Goal: Information Seeking & Learning: Learn about a topic

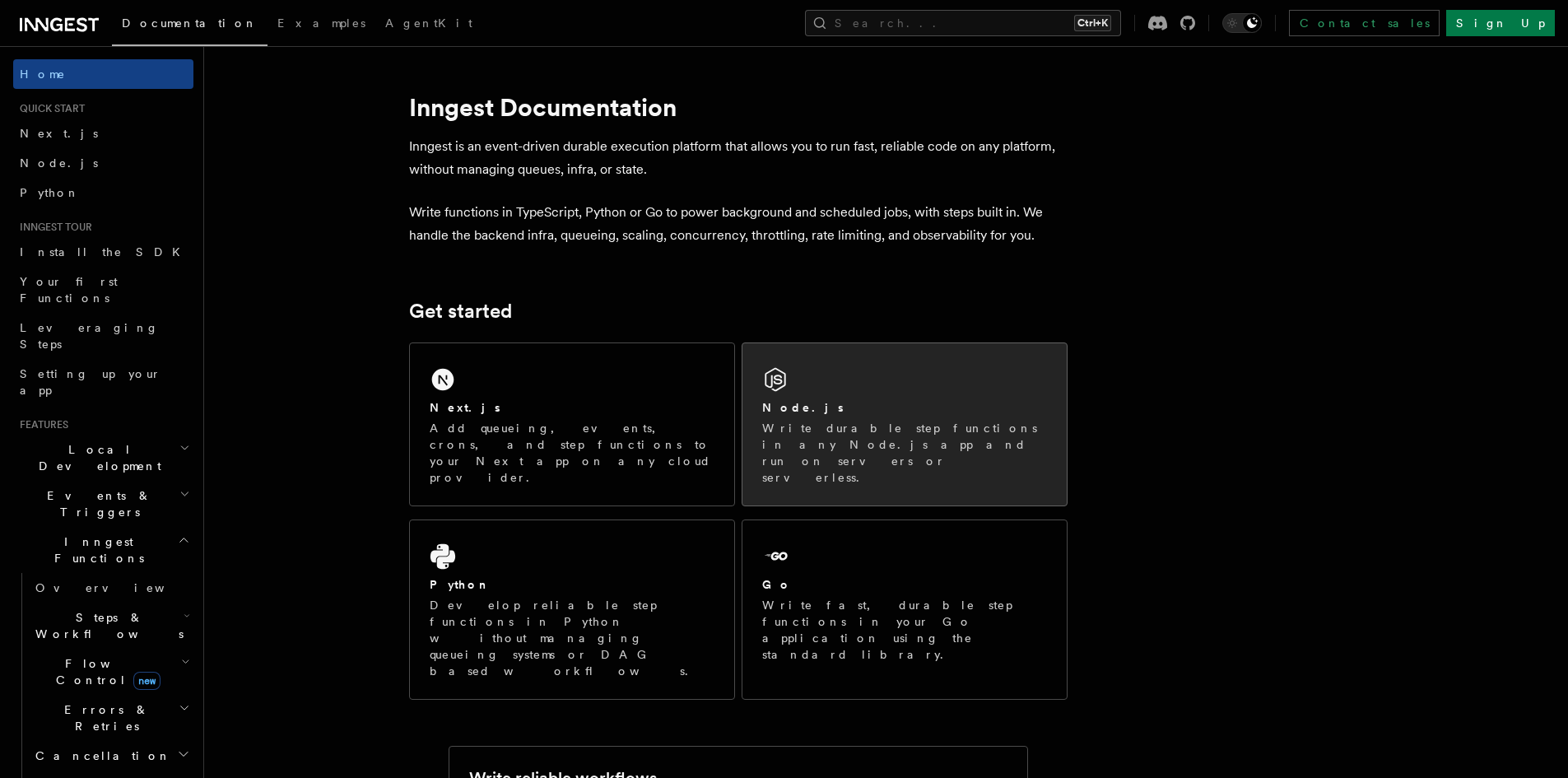
click at [787, 399] on div "Node.js Write durable step functions in any Node.js app and run on servers or s…" at bounding box center [904, 423] width 324 height 162
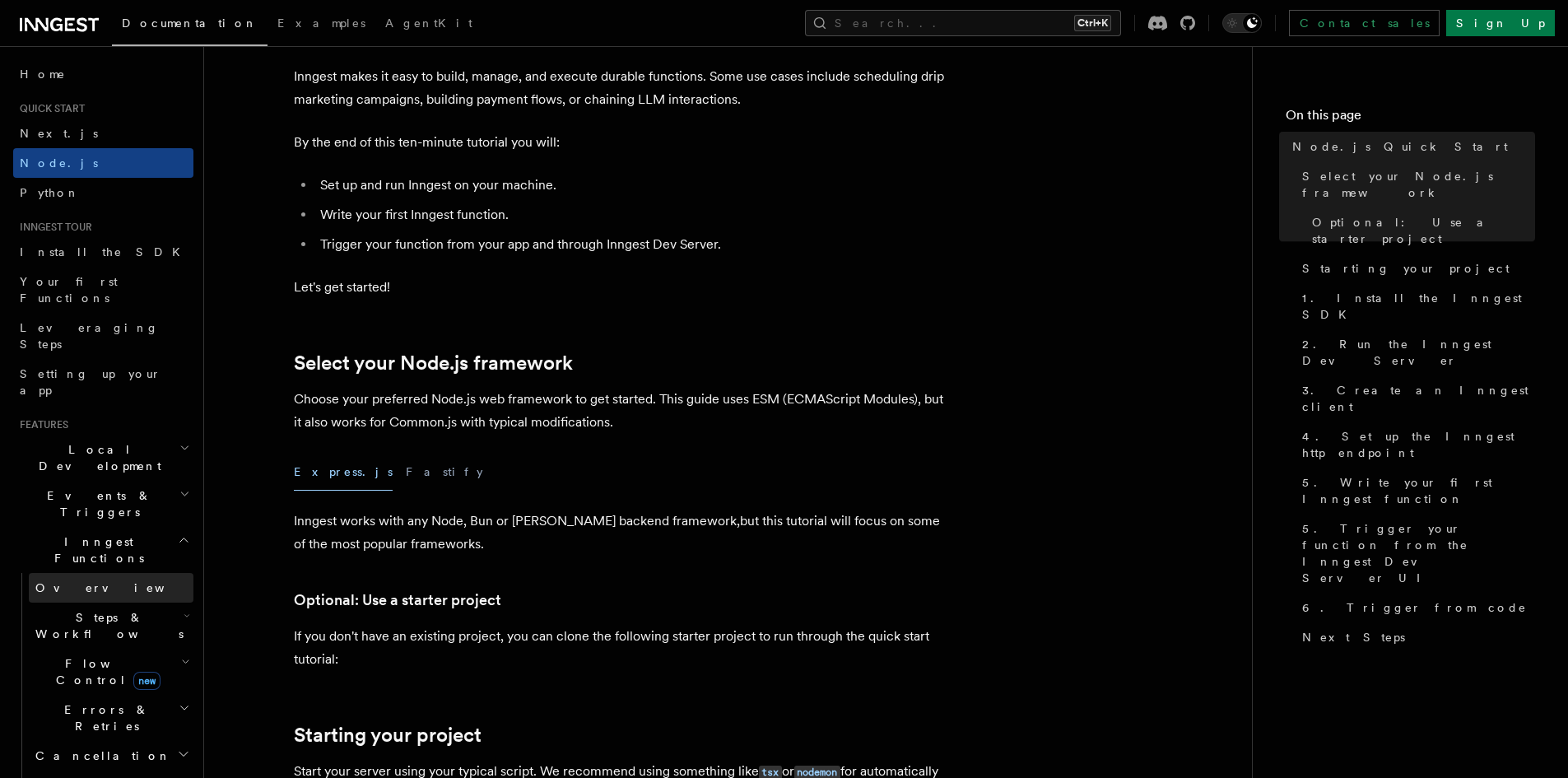
scroll to position [274, 0]
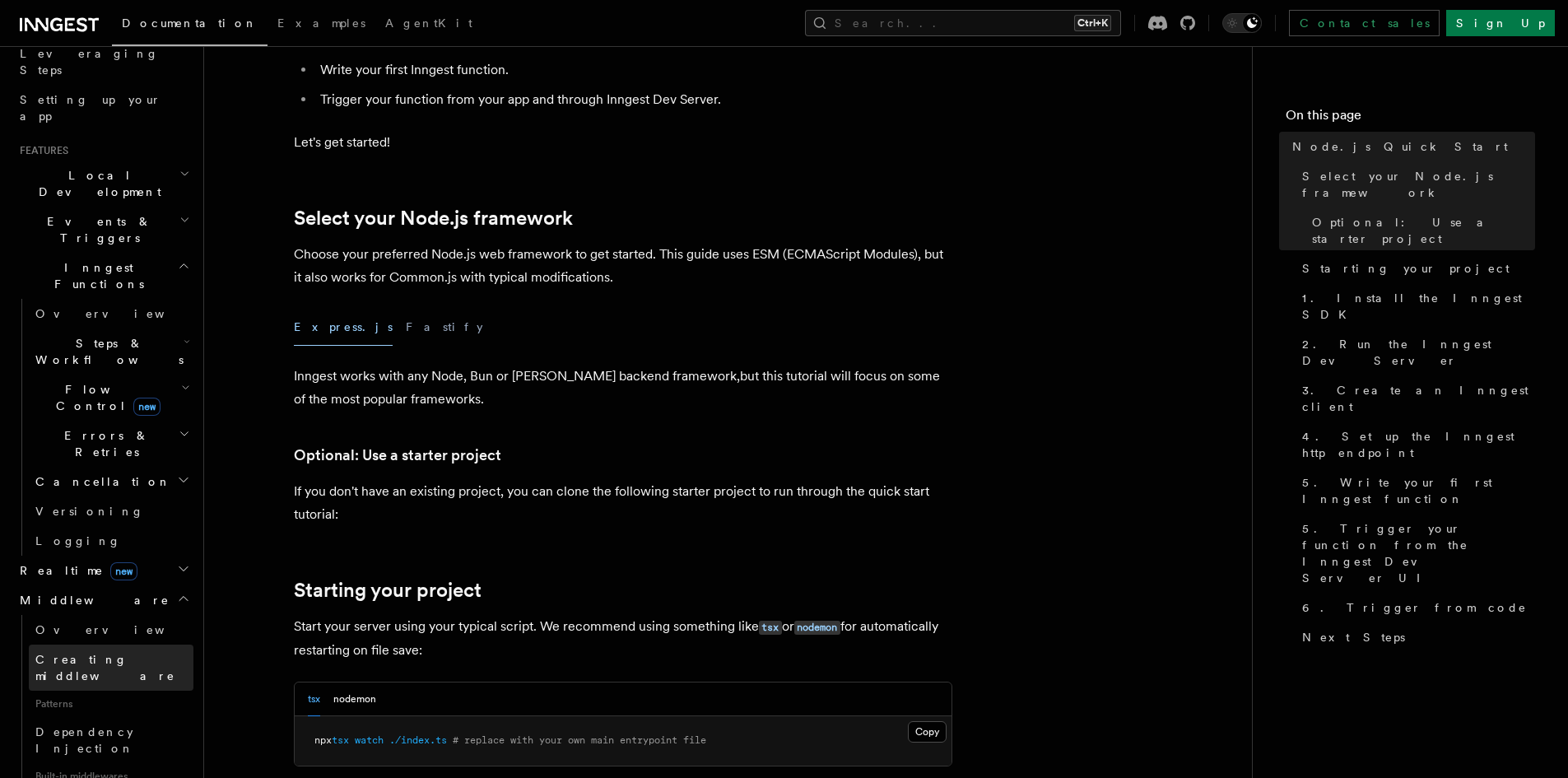
click at [88, 645] on link "Creating middleware" at bounding box center [111, 667] width 164 height 46
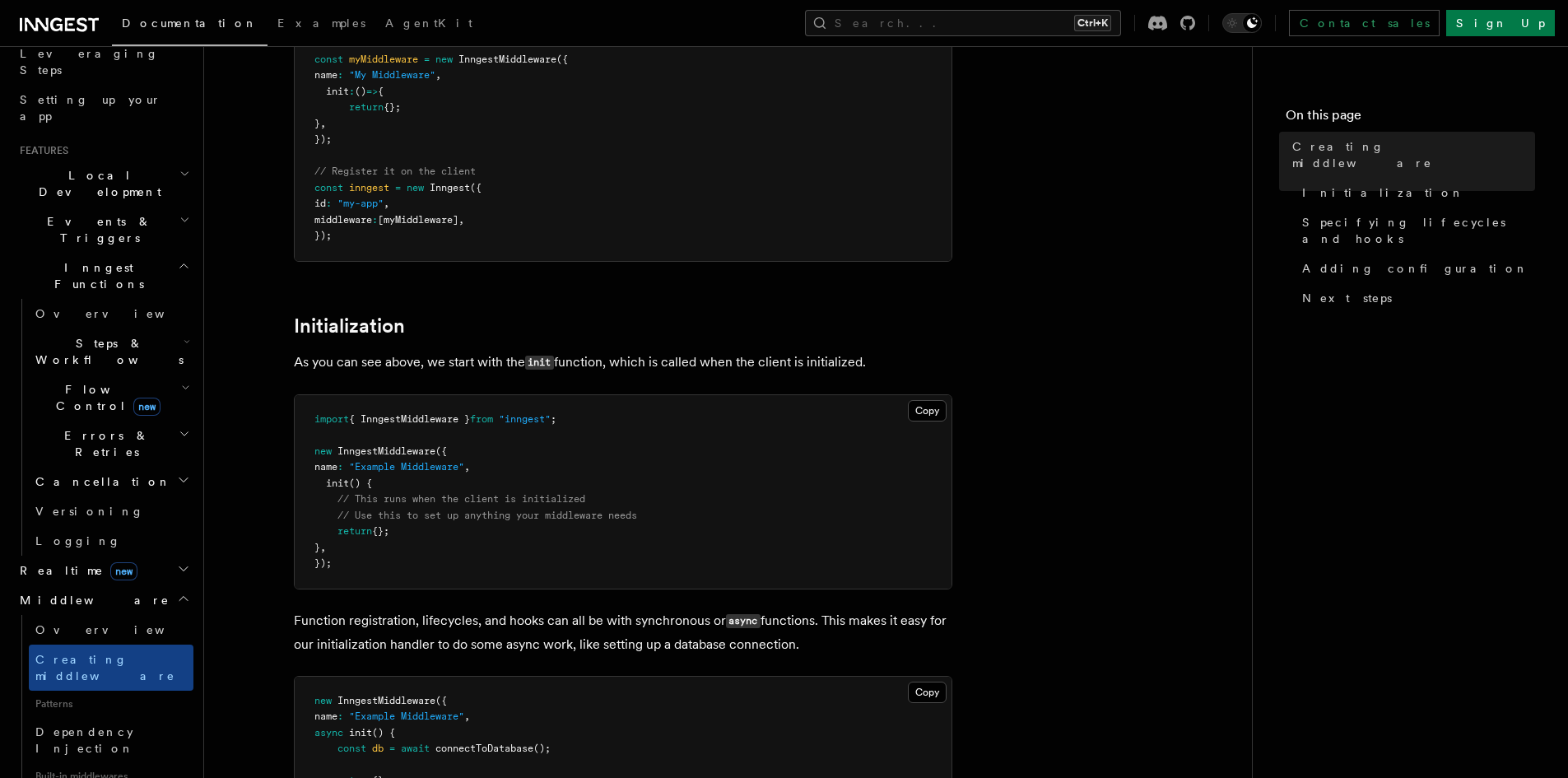
scroll to position [549, 0]
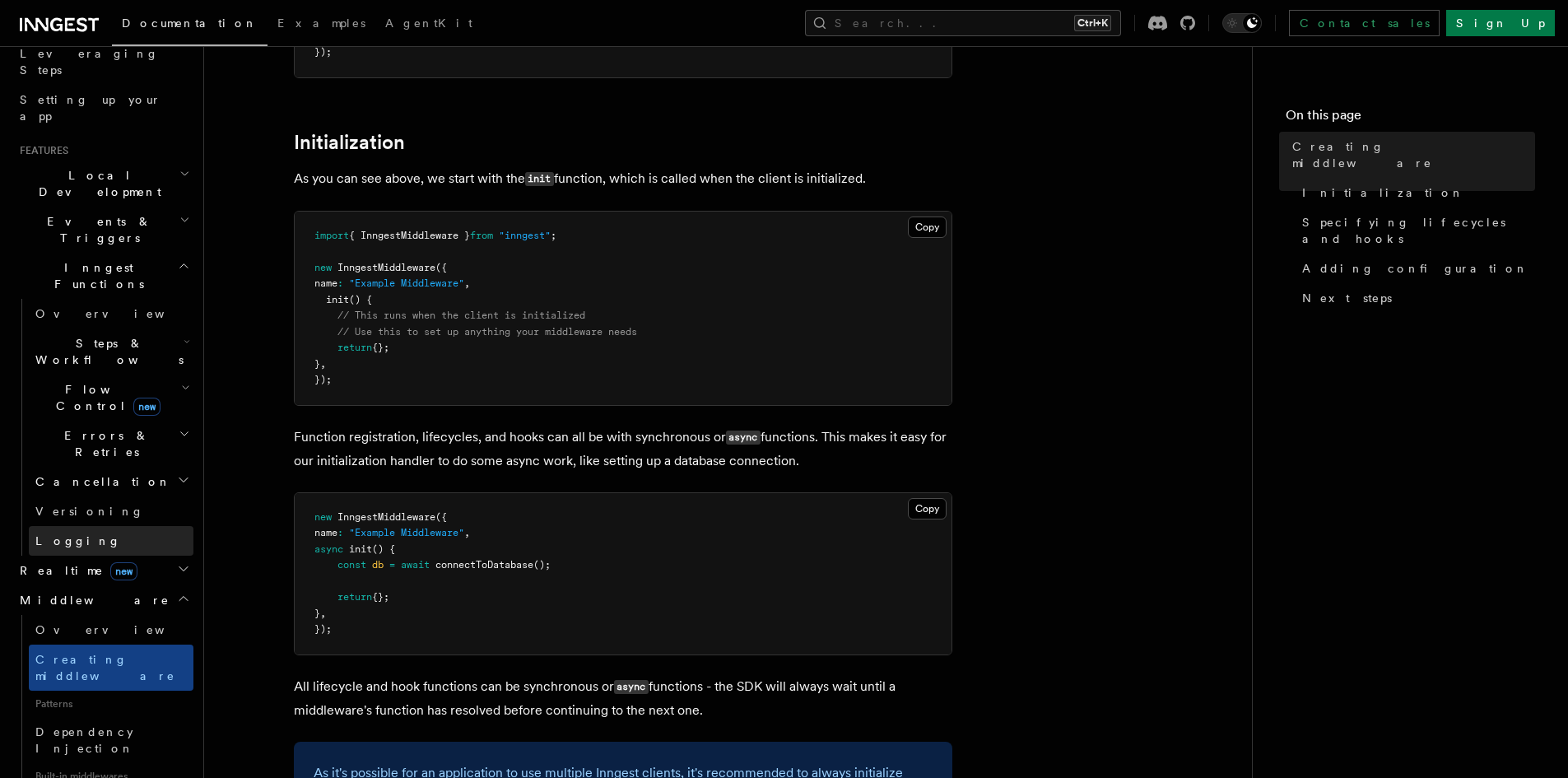
click at [54, 534] on span "Logging" at bounding box center [78, 540] width 86 height 13
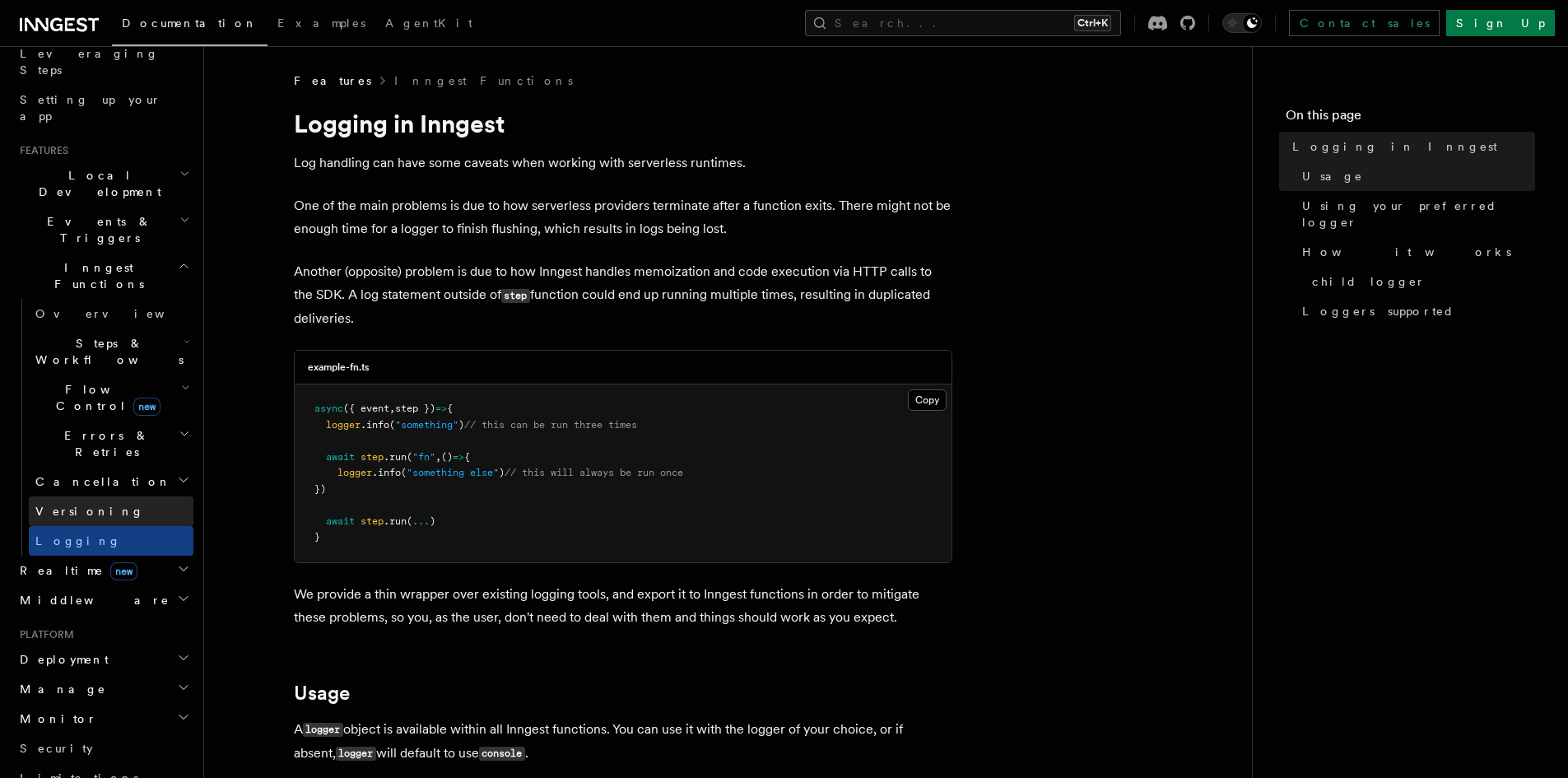
click at [68, 505] on span "Versioning" at bounding box center [89, 511] width 109 height 13
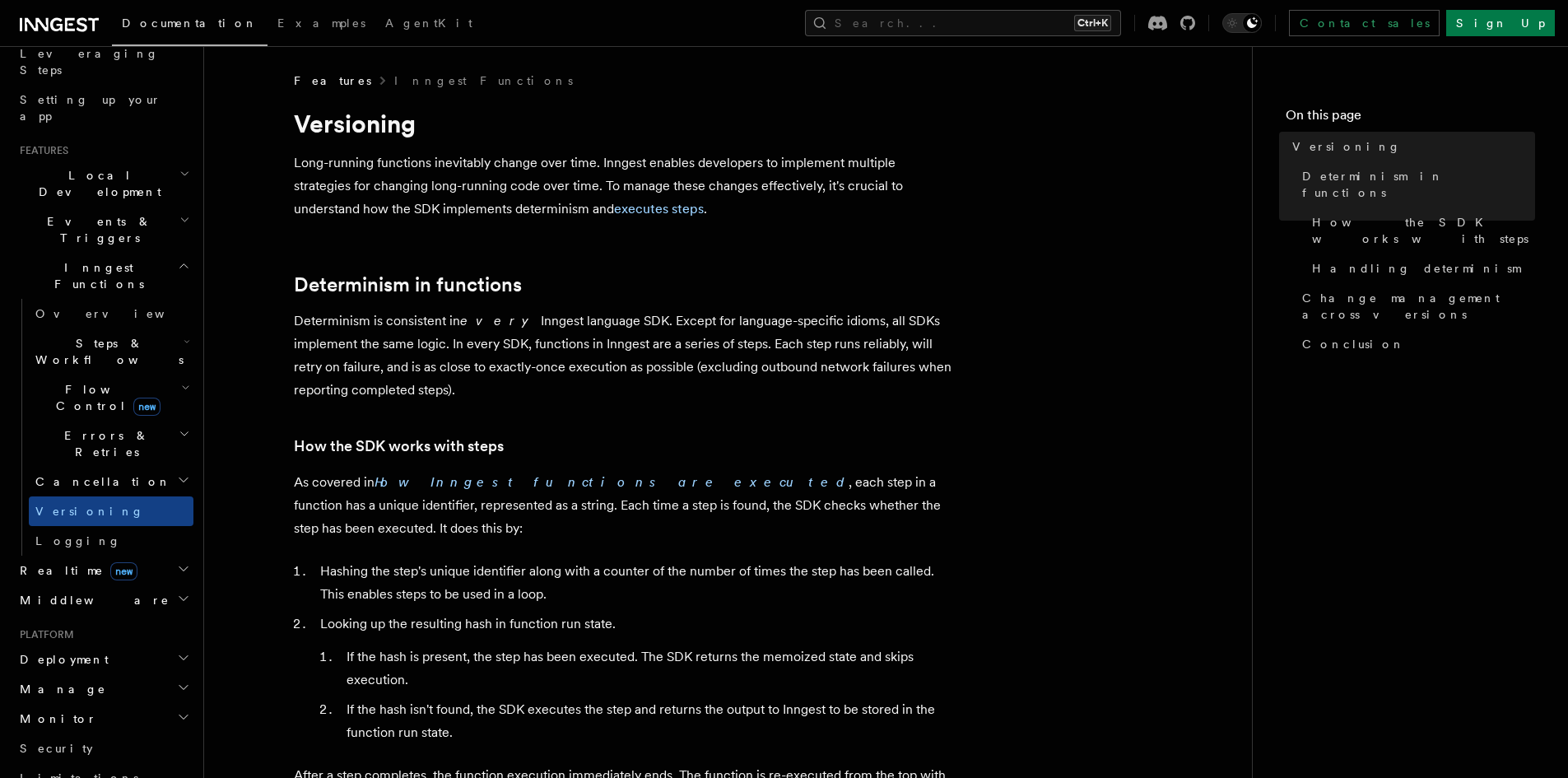
click at [63, 335] on span "Steps & Workflows" at bounding box center [106, 351] width 155 height 33
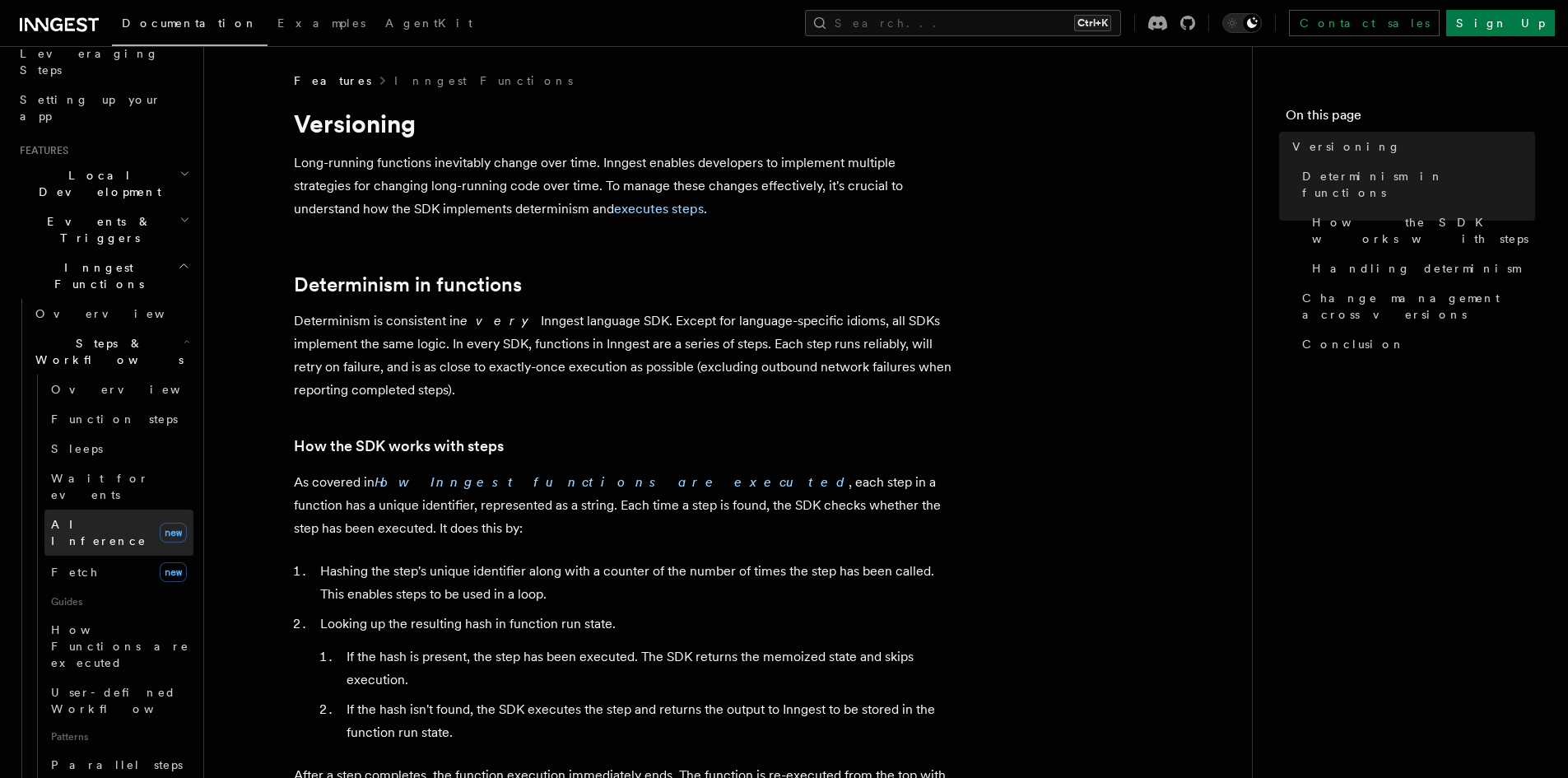
click at [74, 518] on span "AI Inference" at bounding box center [99, 533] width 95 height 30
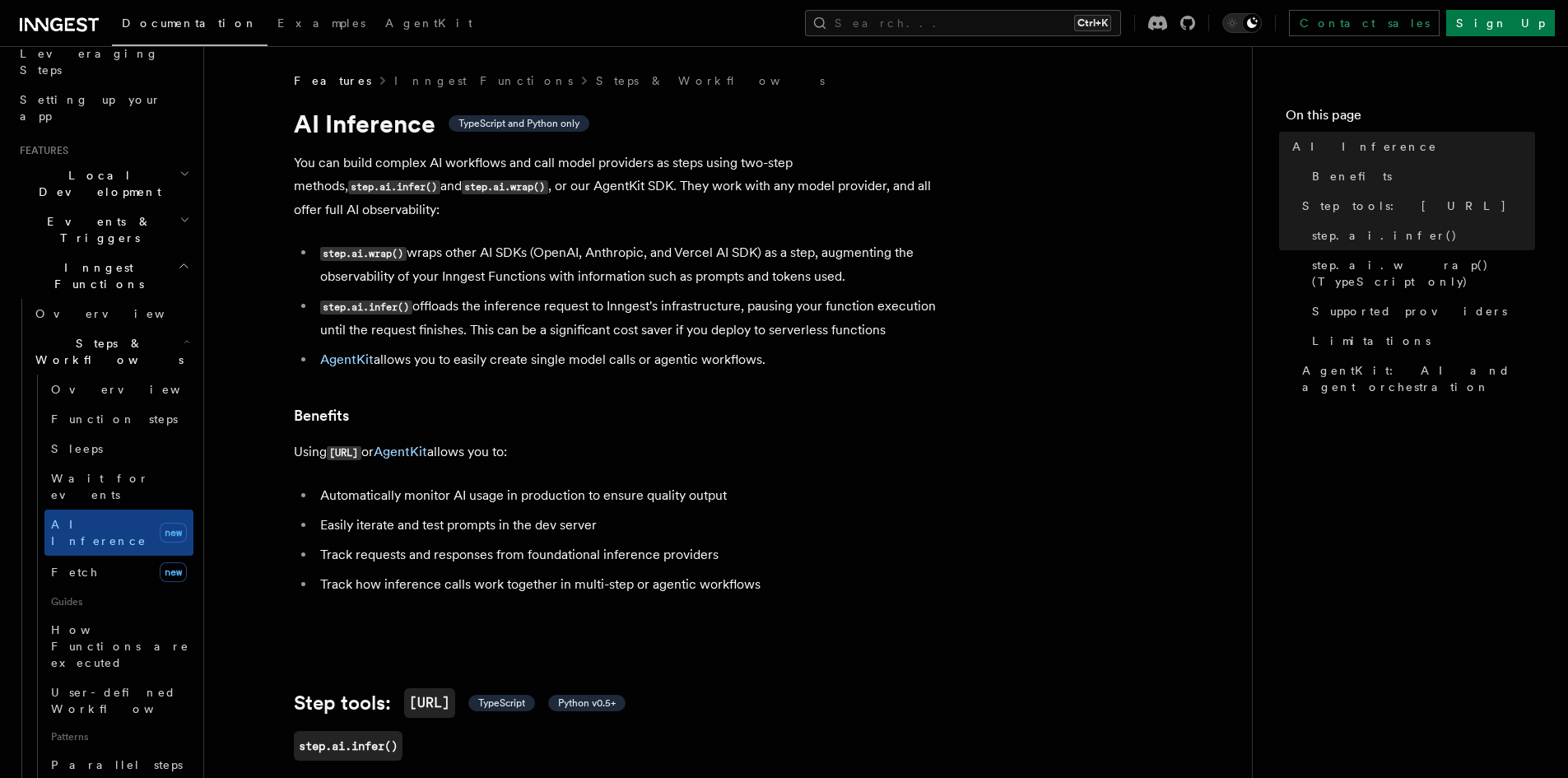
click at [40, 19] on icon at bounding box center [58, 25] width 79 height 19
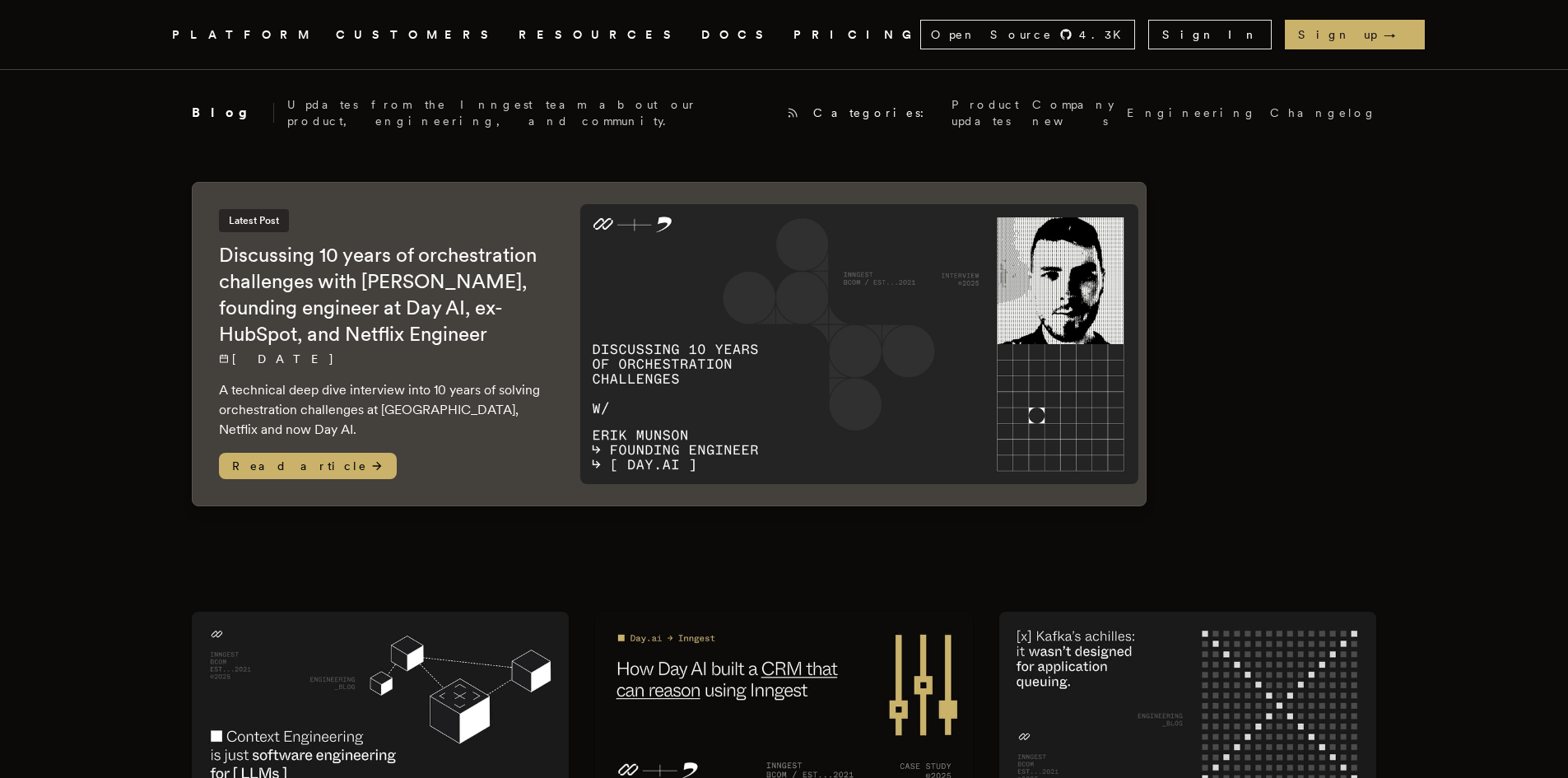
click at [702, 36] on link "DOCS" at bounding box center [738, 34] width 72 height 20
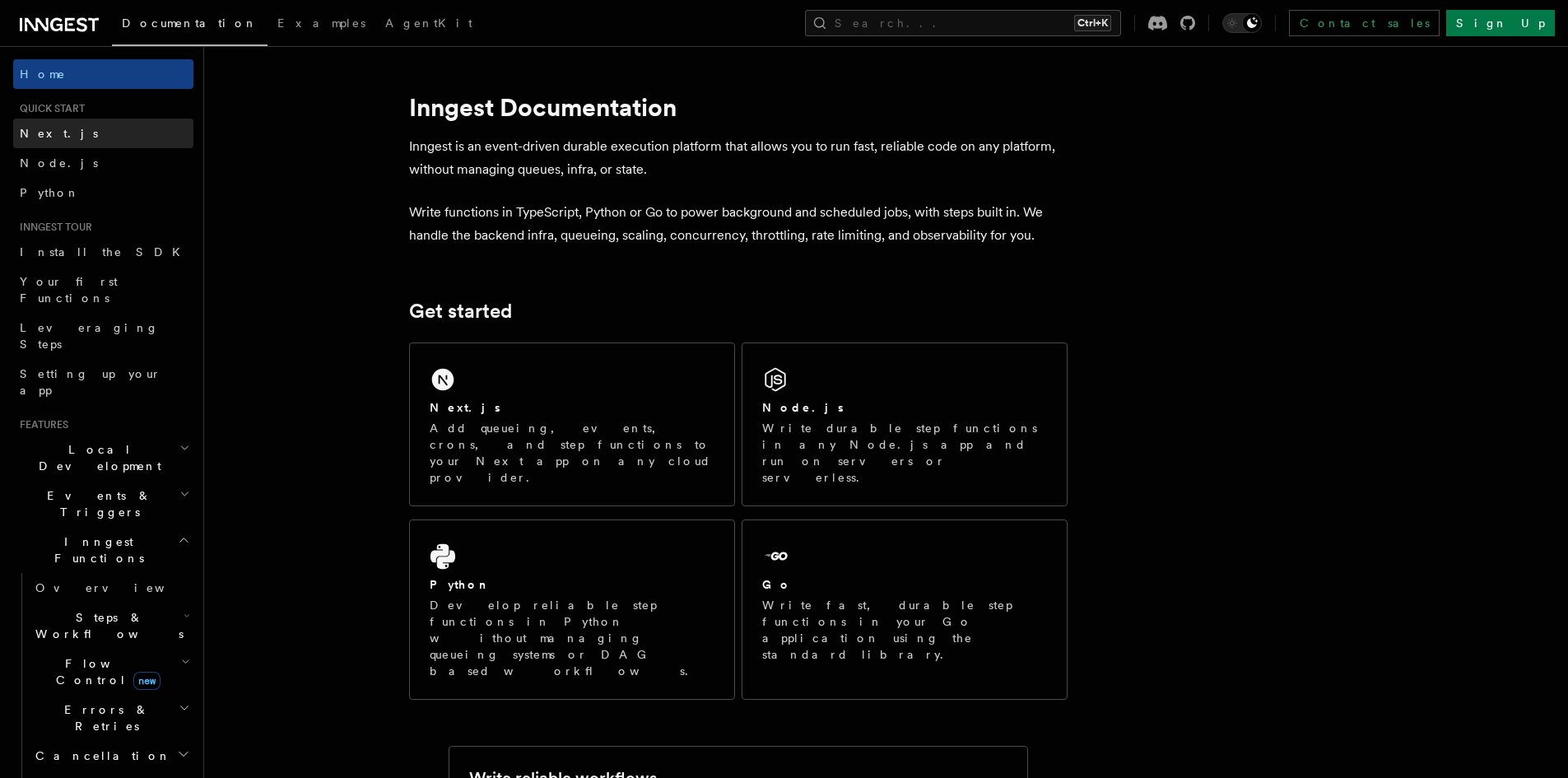
click at [49, 133] on span "Next.js" at bounding box center [58, 133] width 78 height 13
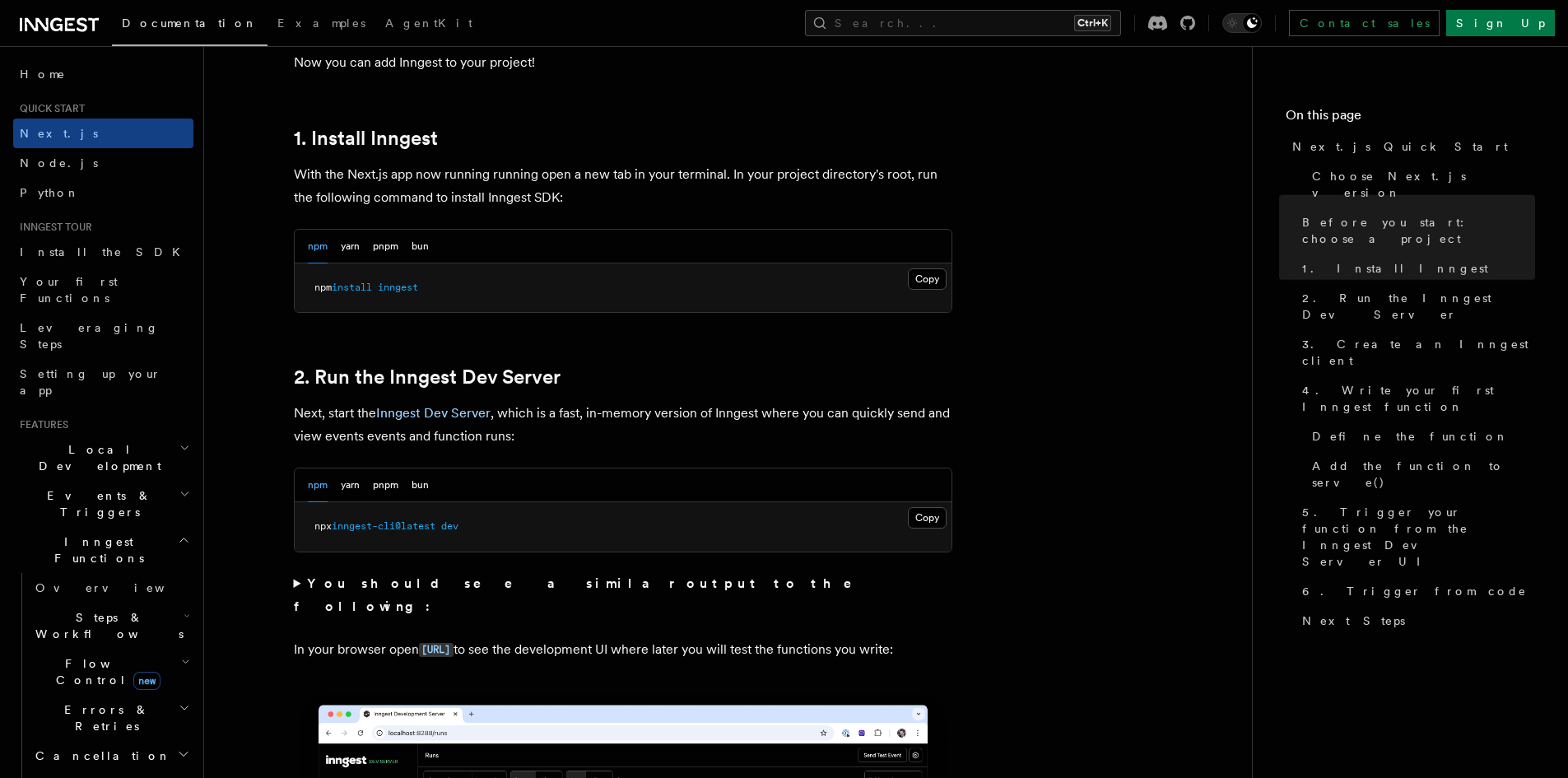
scroll to position [1098, 0]
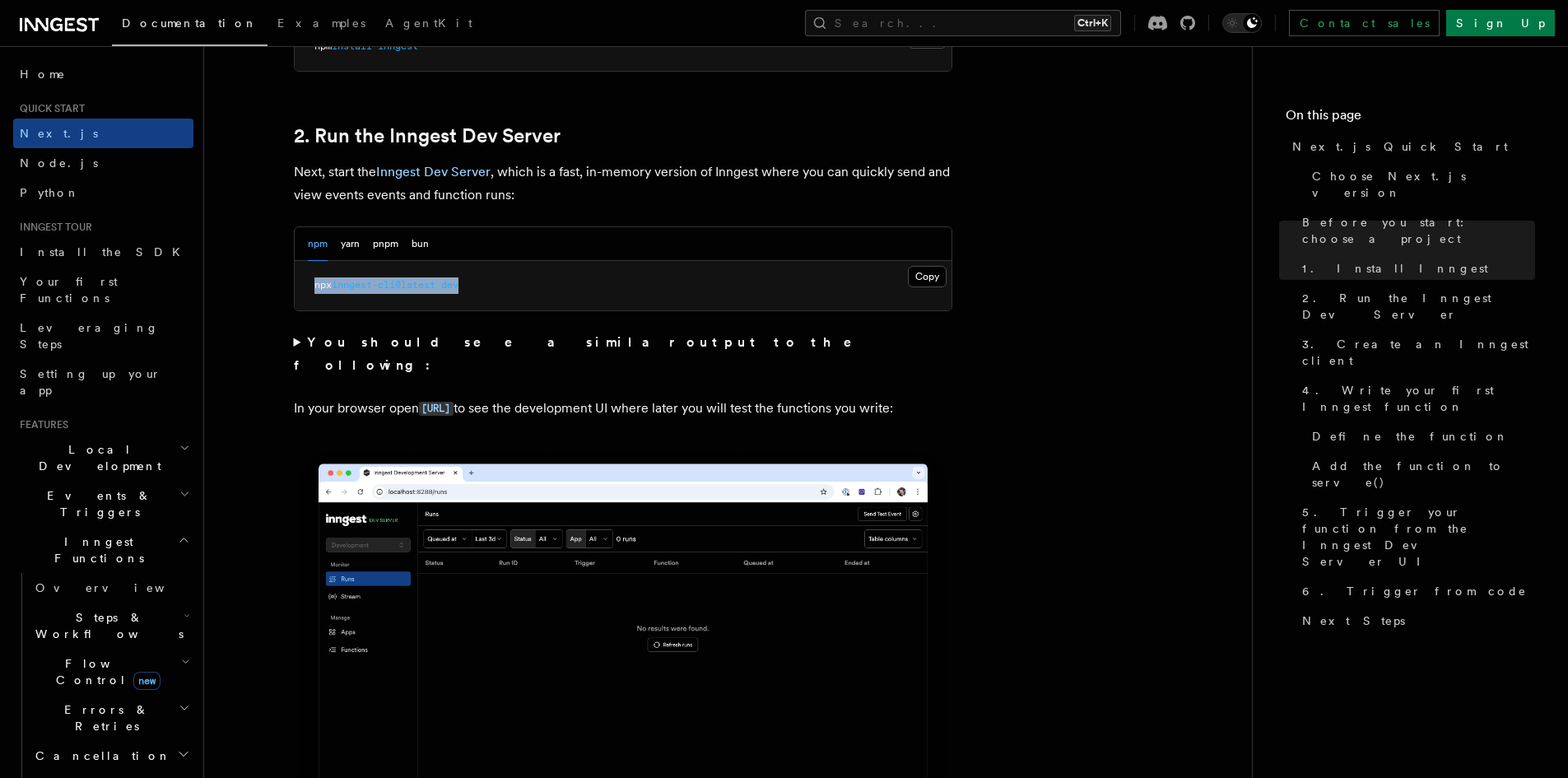
drag, startPoint x: 469, startPoint y: 286, endPoint x: 307, endPoint y: 302, distance: 162.8
click at [307, 302] on pre "npx inngest-cli@latest dev" at bounding box center [622, 286] width 657 height 50
copy span "npx inngest-cli@latest dev"
